Goal: Task Accomplishment & Management: Use online tool/utility

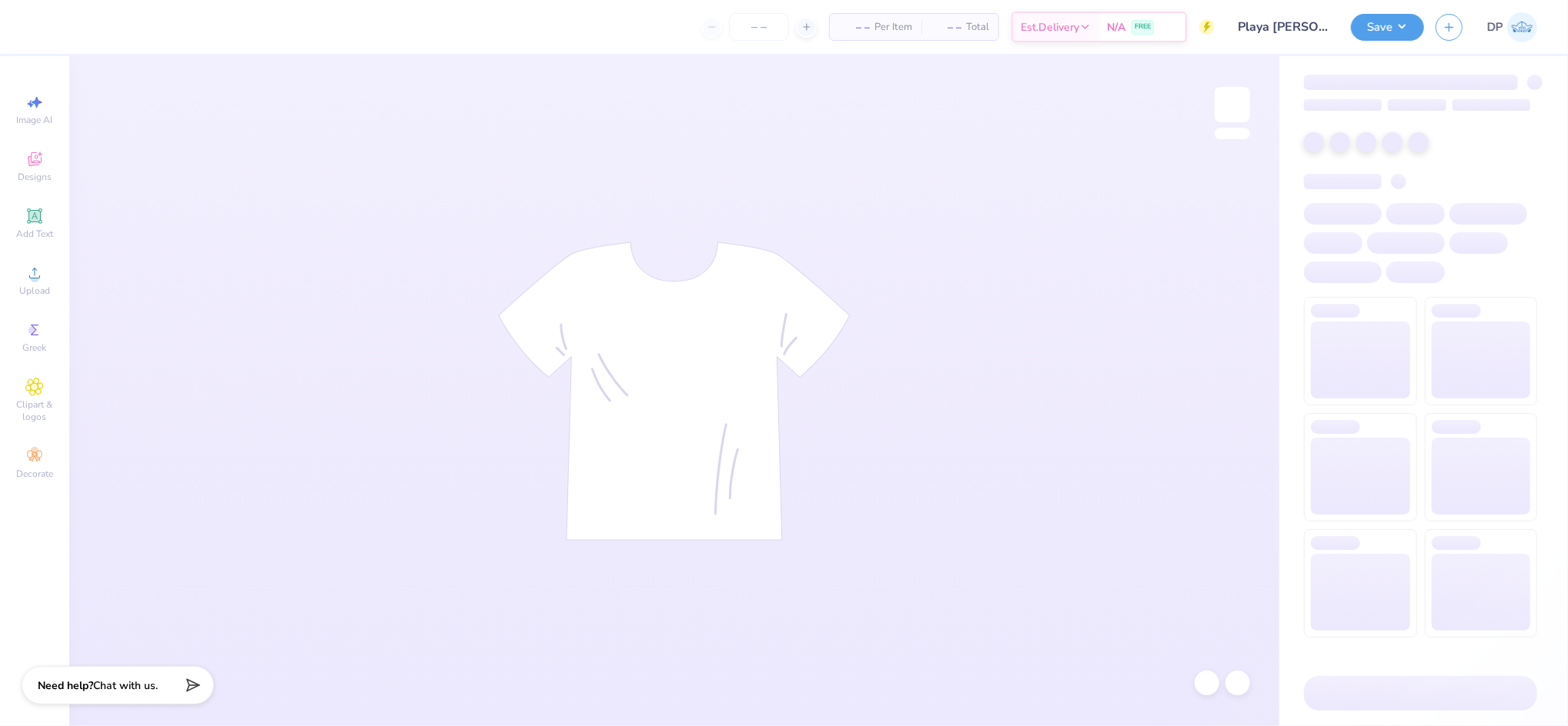
type input "Playa [PERSON_NAME] <> GJWW Swag"
type input "100"
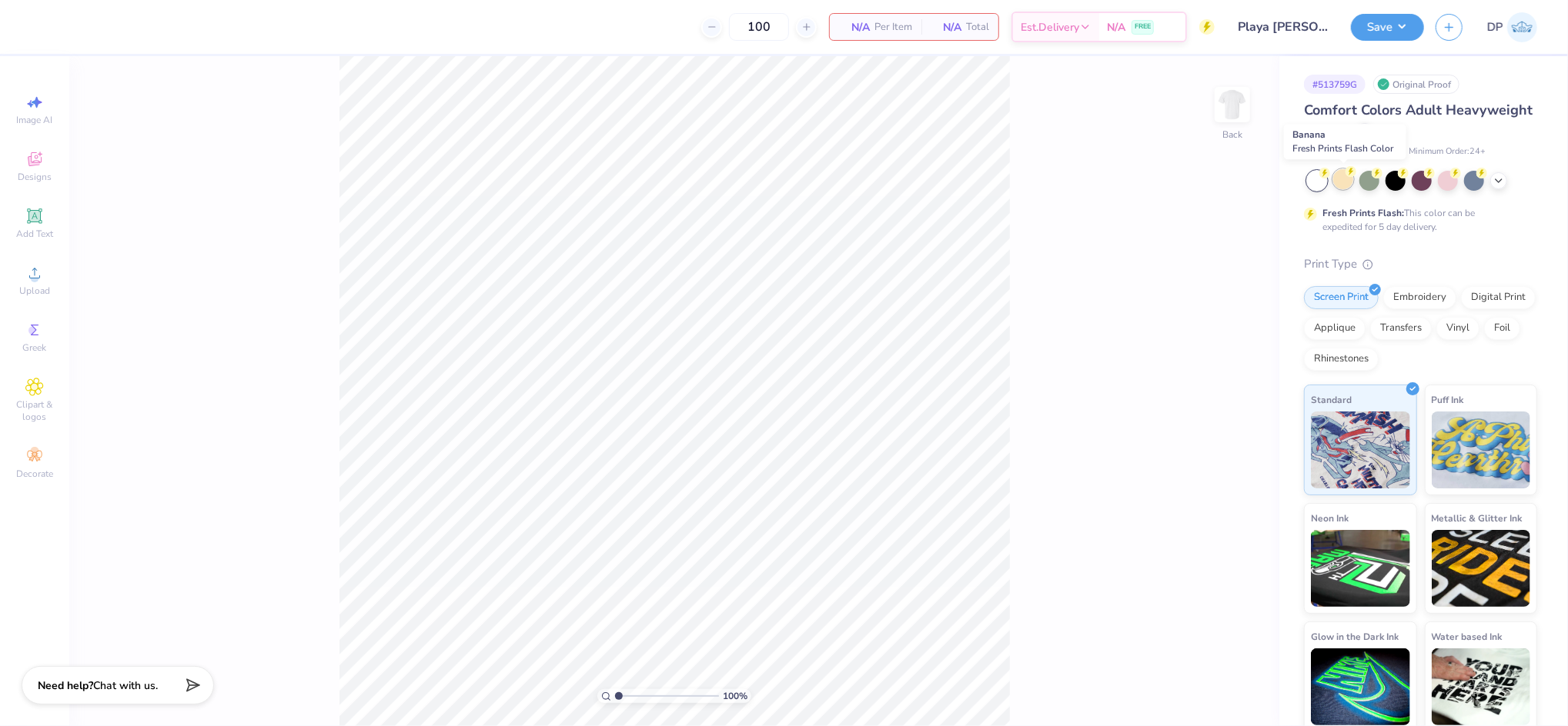
click at [1343, 183] on div at bounding box center [1343, 179] width 20 height 20
click at [51, 288] on div "Upload" at bounding box center [35, 281] width 54 height 45
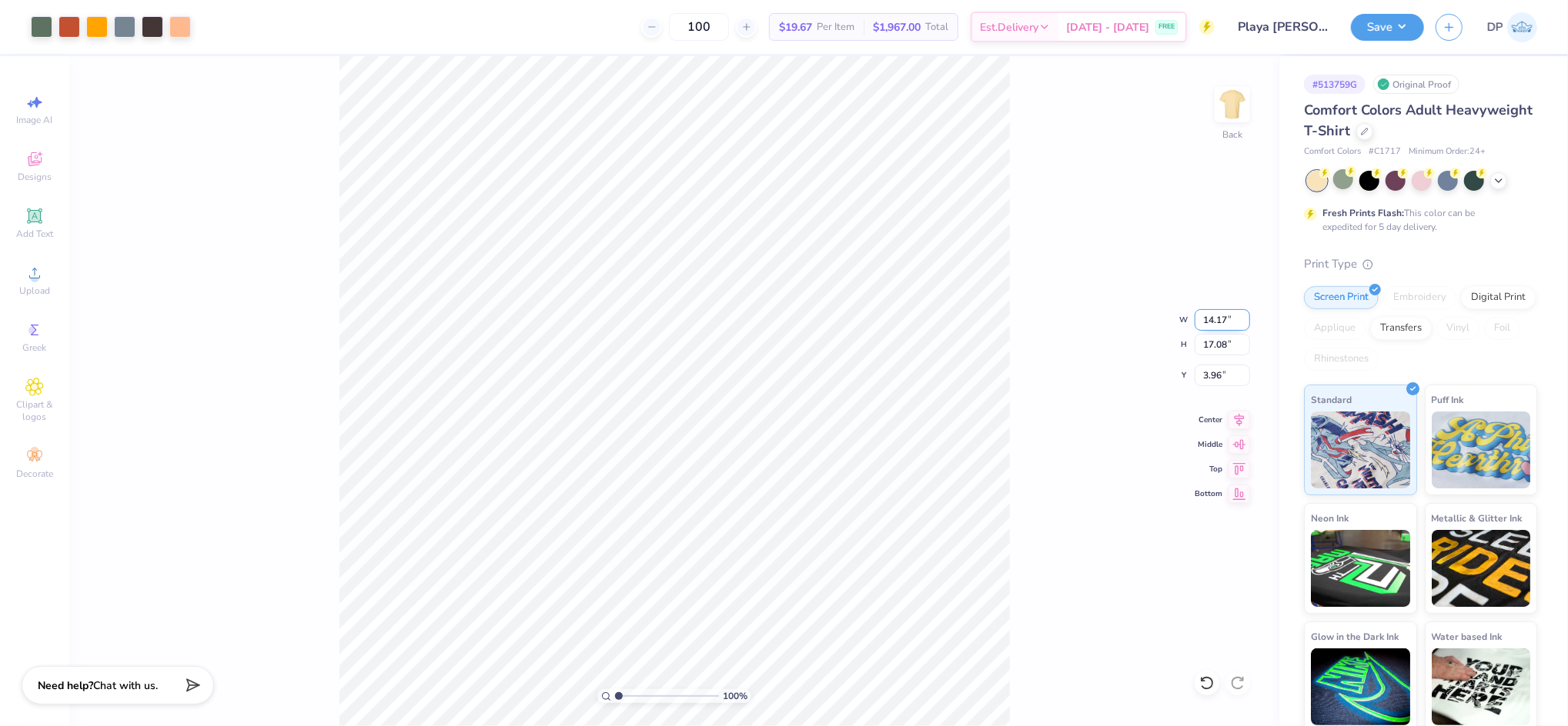
click at [1211, 316] on input "14.17" at bounding box center [1223, 320] width 56 height 22
type input "11.50"
type input "13.86"
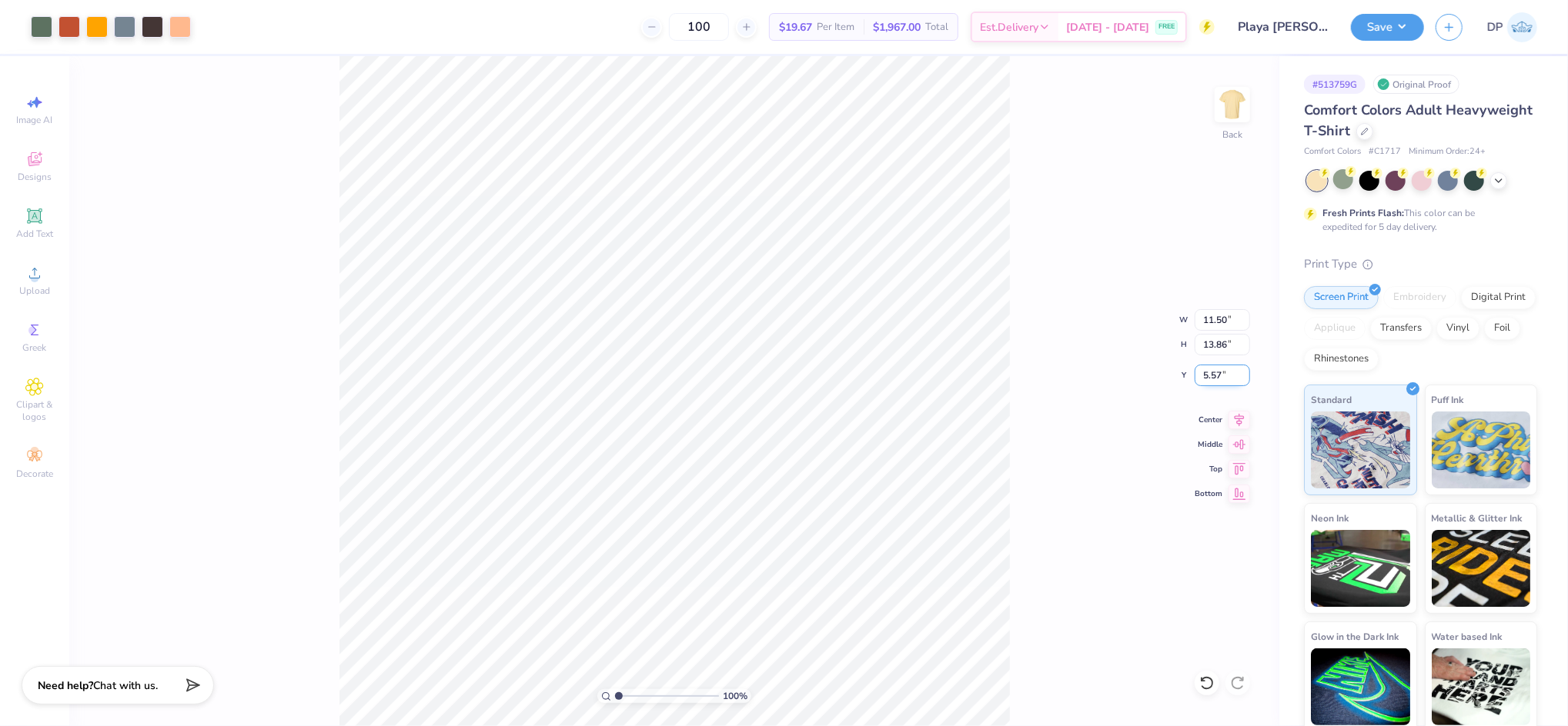
click at [1214, 370] on input "5.57" at bounding box center [1223, 375] width 56 height 22
type input "2.00"
click at [1217, 318] on input "11.50" at bounding box center [1223, 320] width 56 height 22
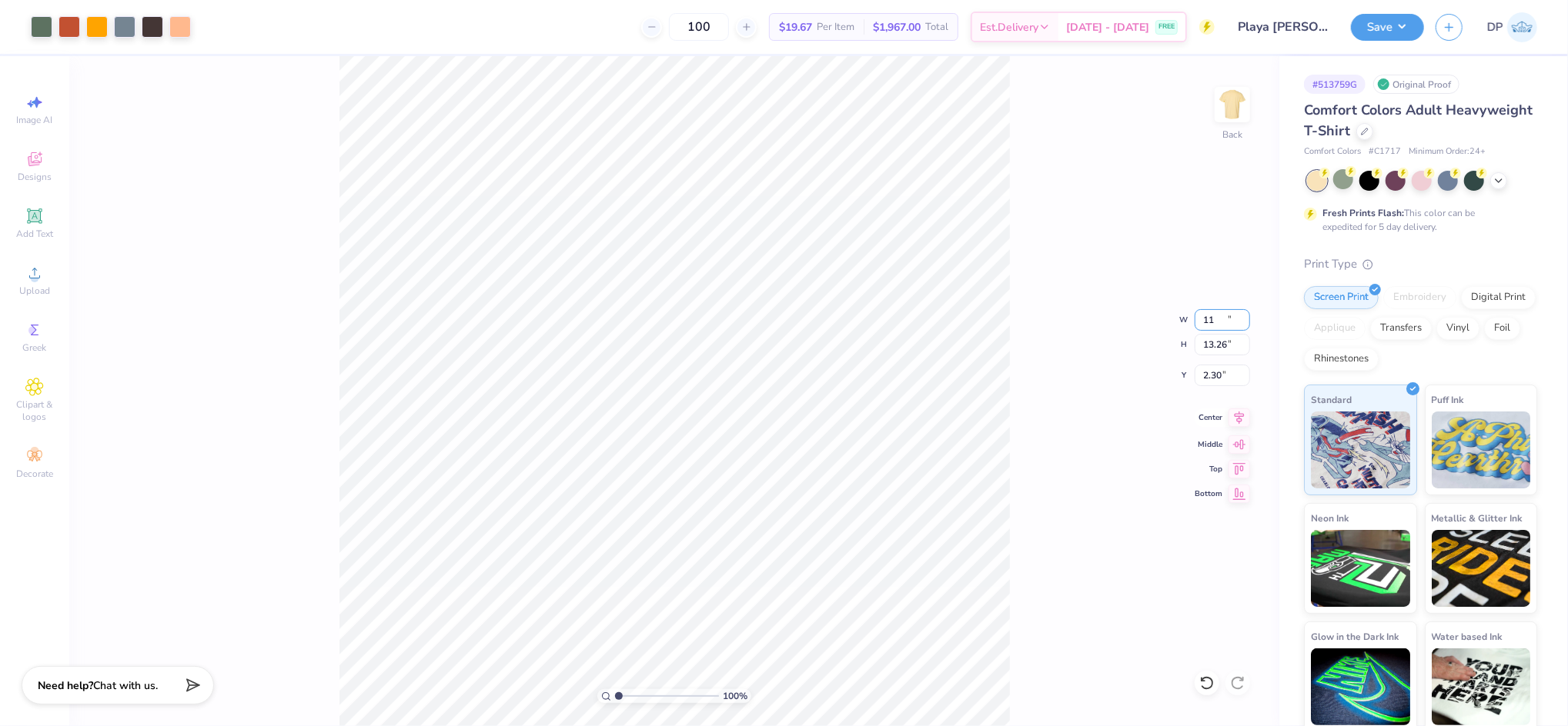
type input "11.00"
type input "13.26"
click at [1210, 370] on input "2.30" at bounding box center [1223, 375] width 56 height 22
click at [1210, 368] on input "2.30" at bounding box center [1223, 375] width 56 height 22
type input "2.00"
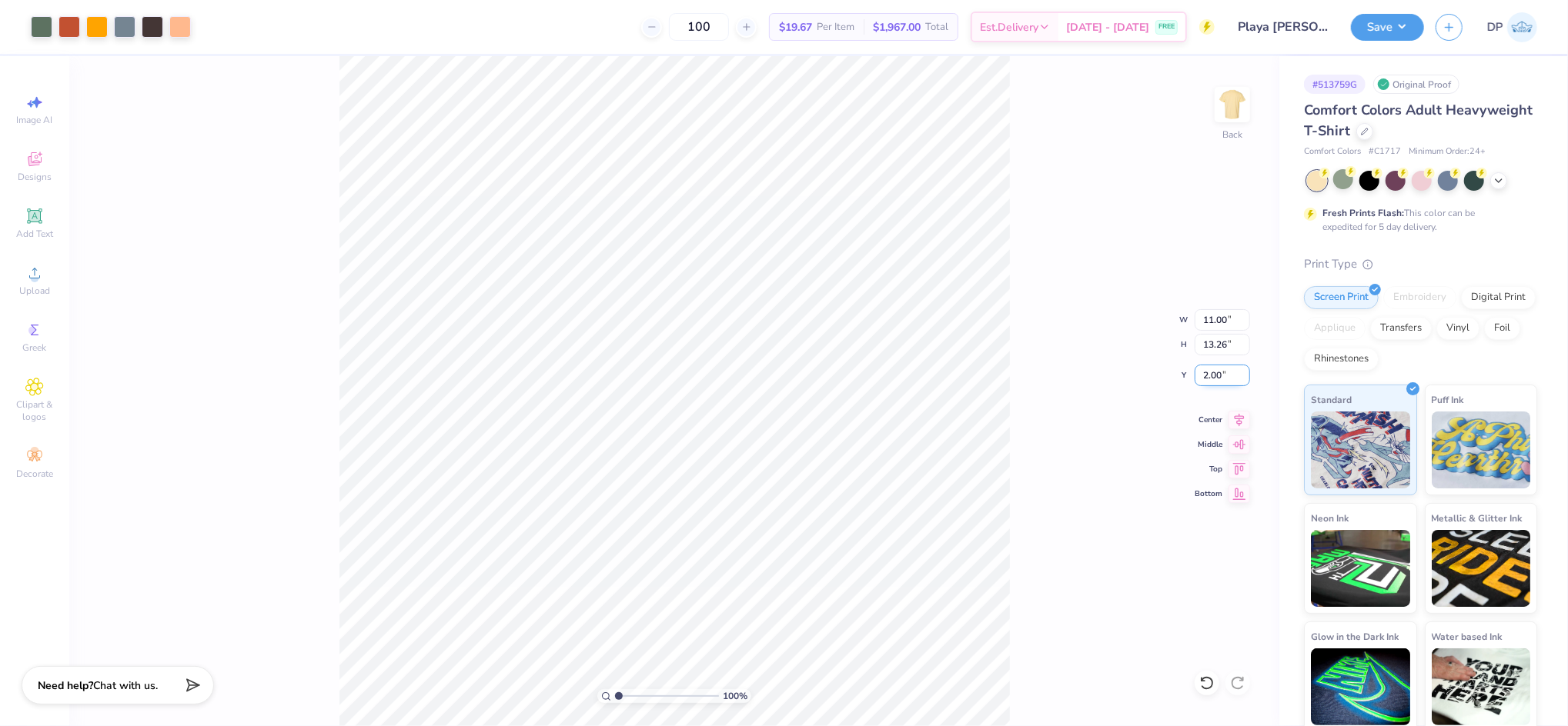
click at [1210, 379] on input "2.00" at bounding box center [1223, 375] width 56 height 22
type input "1.00"
click at [1063, 266] on div "100 % Back W 11.00 11.00 " H 13.26 13.26 " Y 1.00 1.00 " Center Middle Top Bott…" at bounding box center [674, 390] width 1210 height 670
click at [604, 409] on div "100 % Back" at bounding box center [674, 390] width 1210 height 670
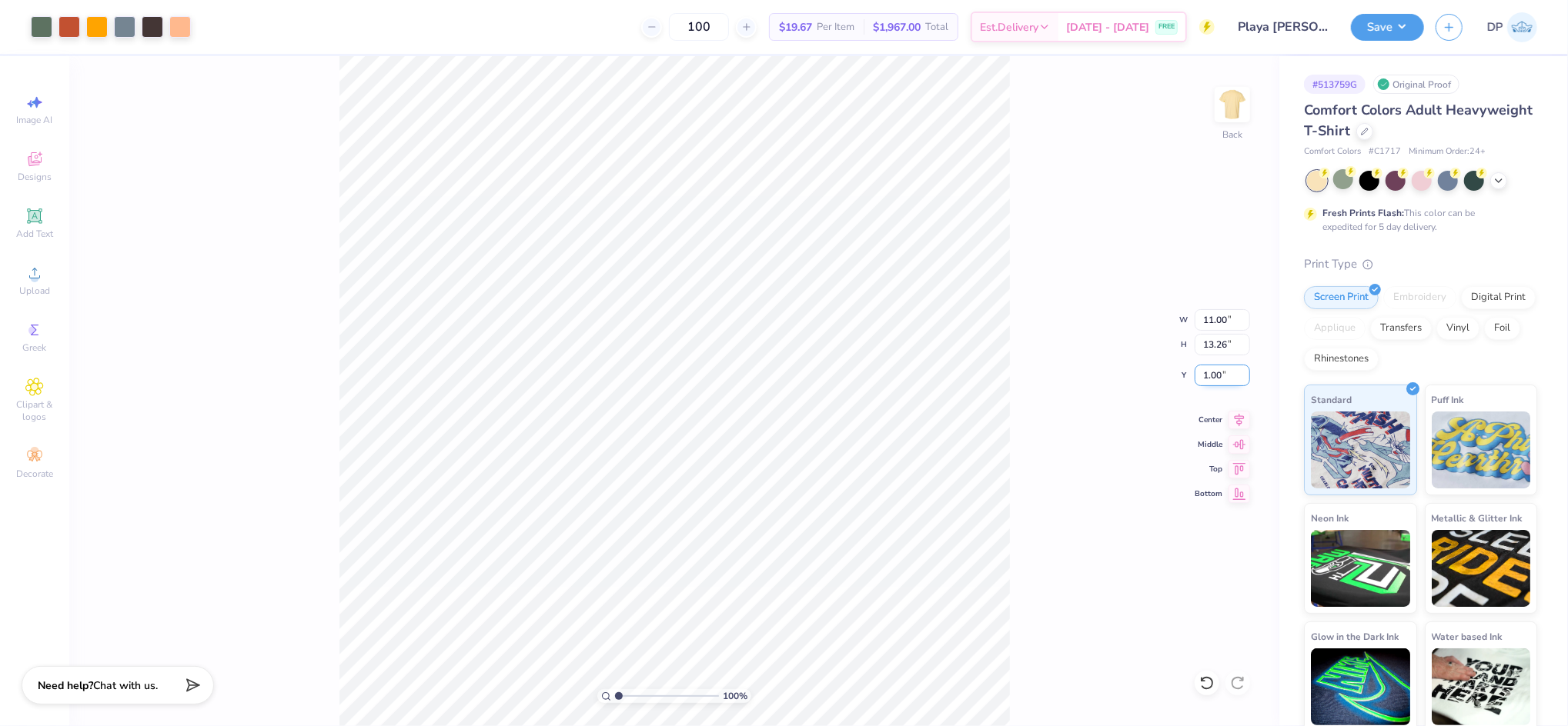
click at [1210, 377] on input "1.00" at bounding box center [1223, 375] width 56 height 22
type input "2.00"
click at [1222, 314] on input "11.00" at bounding box center [1223, 320] width 56 height 22
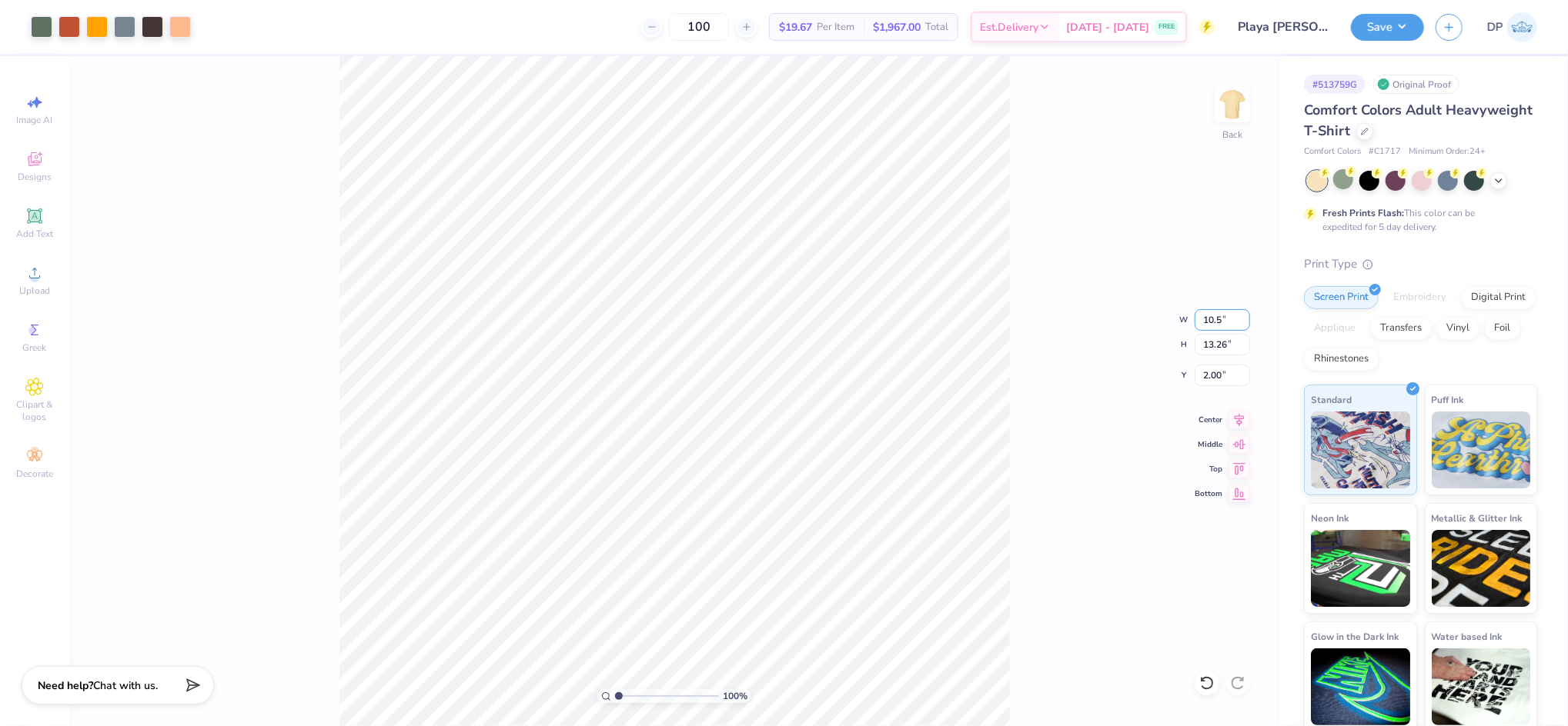
type input "10.50"
type input "12.65"
click at [1209, 370] on input "2.30" at bounding box center [1223, 375] width 56 height 22
type input "2.00"
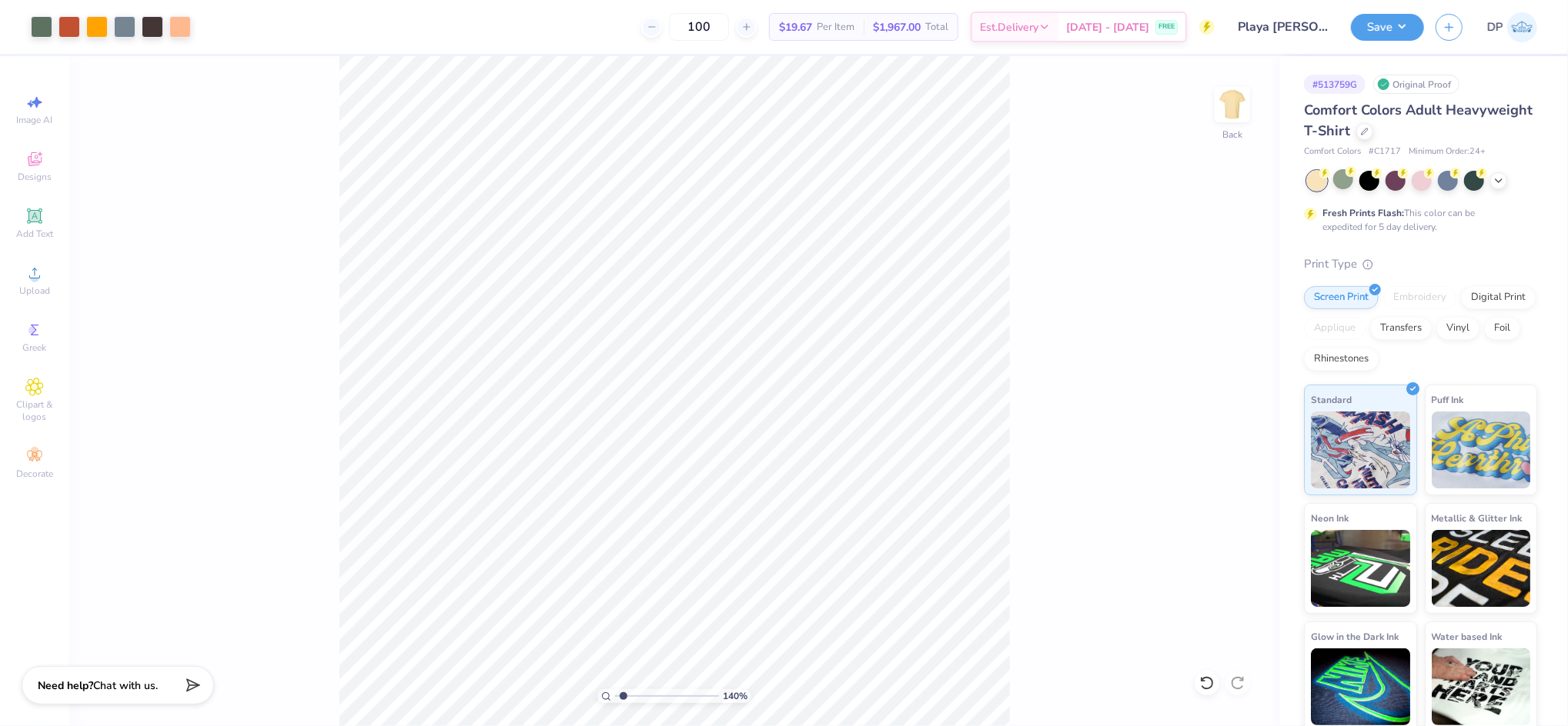
click at [615, 700] on input "range" at bounding box center [666, 696] width 104 height 14
type input "1"
click at [1410, 28] on button "Save" at bounding box center [1387, 24] width 73 height 27
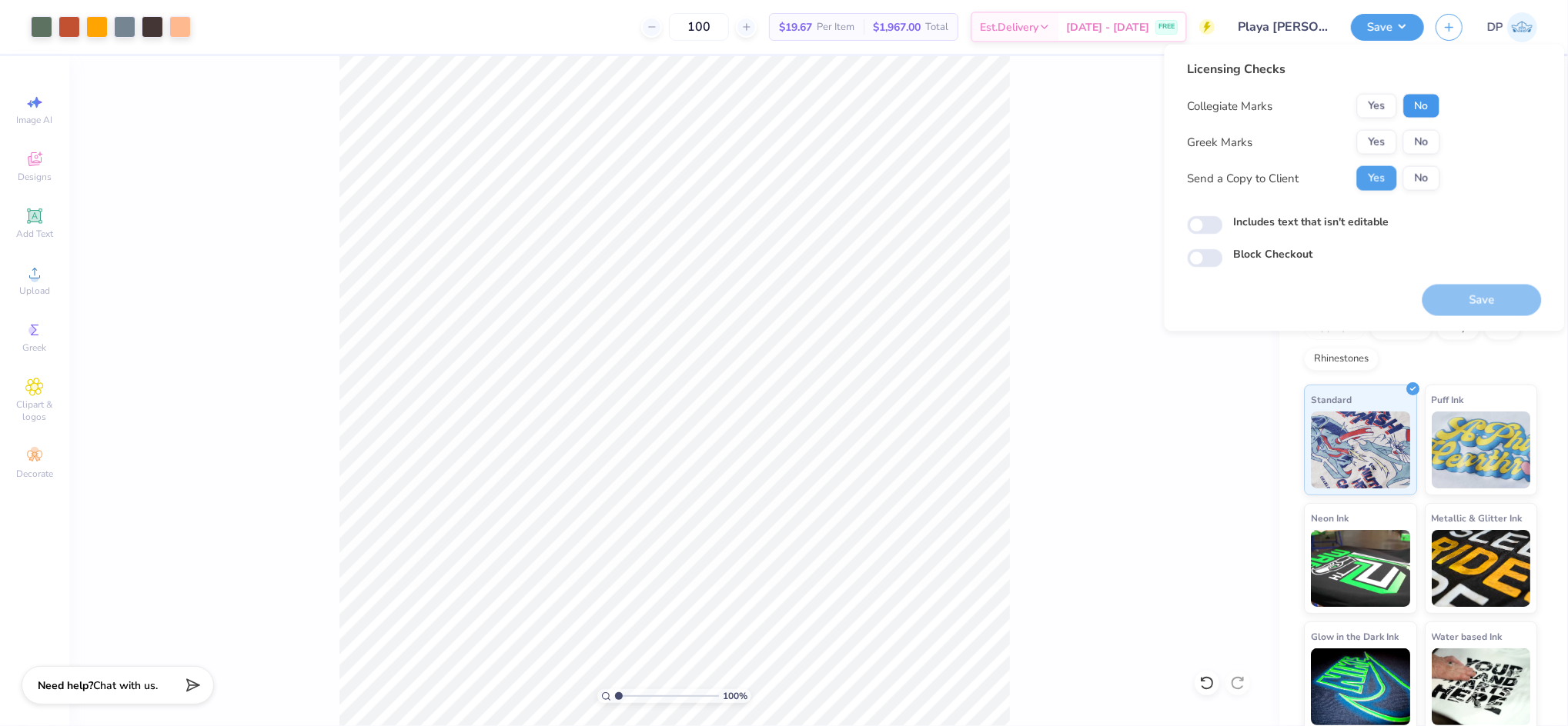
click at [1435, 96] on button "No" at bounding box center [1421, 106] width 37 height 24
click at [1421, 133] on button "No" at bounding box center [1421, 142] width 37 height 24
click at [1302, 222] on label "Includes text that isn't editable" at bounding box center [1312, 221] width 155 height 17
click at [1224, 222] on input "Includes text that isn't editable" at bounding box center [1205, 225] width 36 height 18
checkbox input "true"
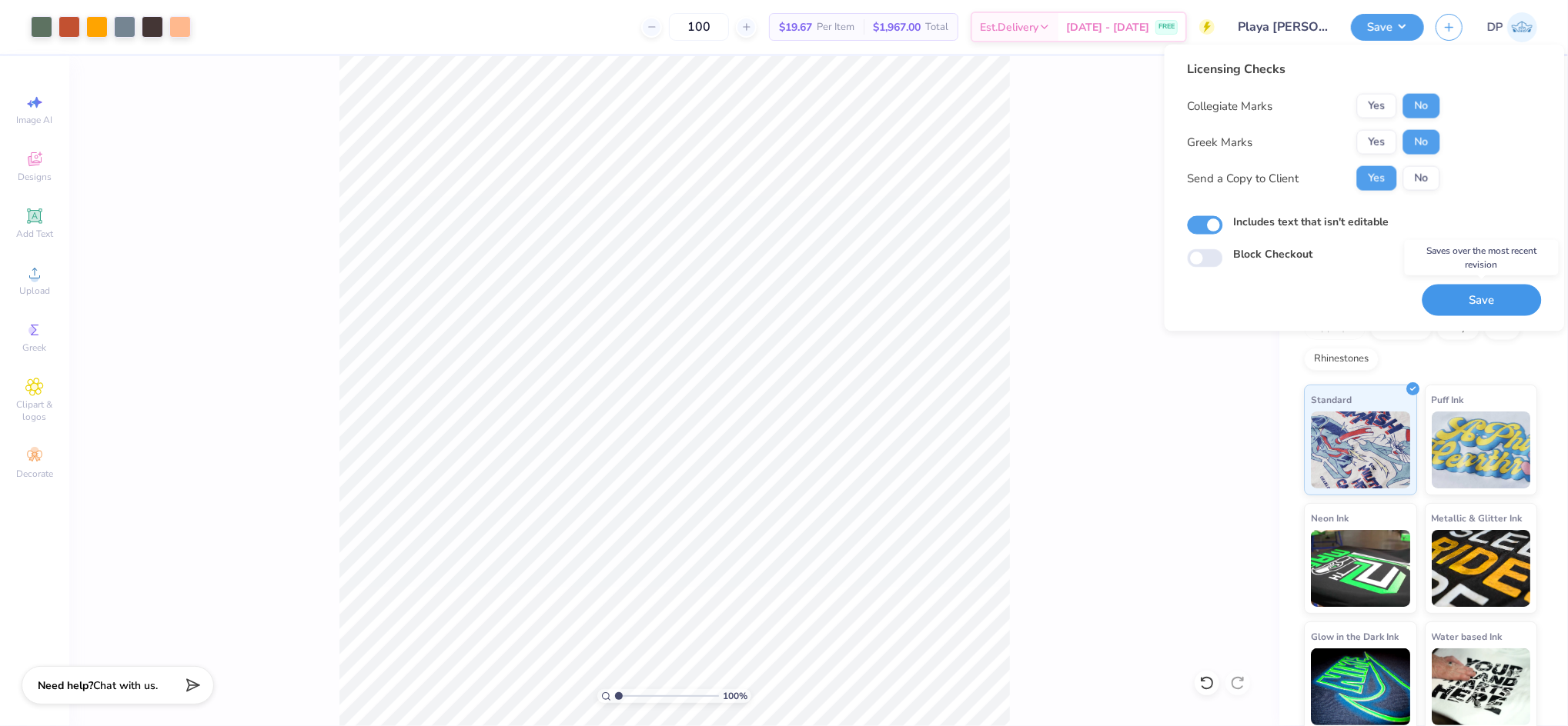
click at [1450, 302] on button "Save" at bounding box center [1482, 301] width 119 height 31
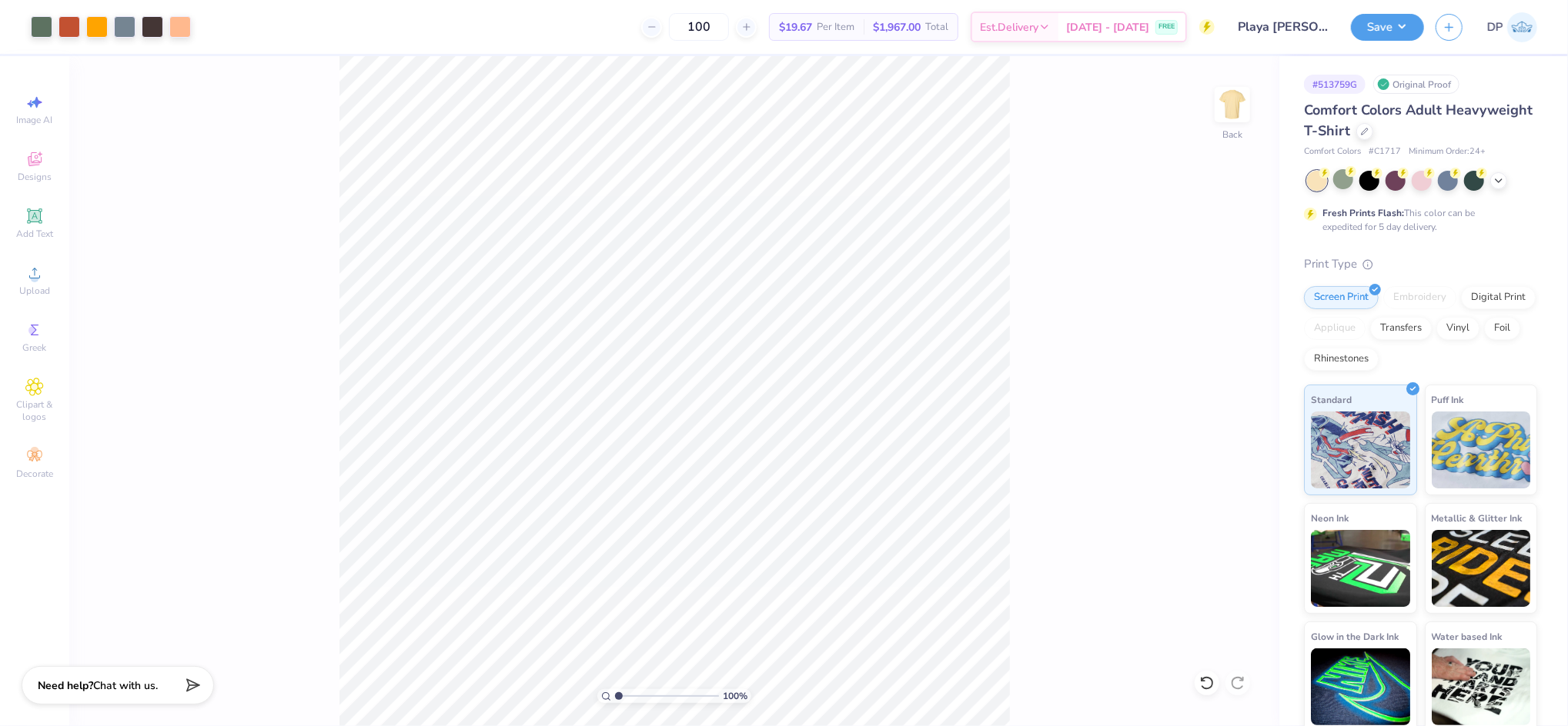
click at [1143, 425] on div "100 % Back" at bounding box center [674, 390] width 1210 height 670
